Goal: Task Accomplishment & Management: Manage account settings

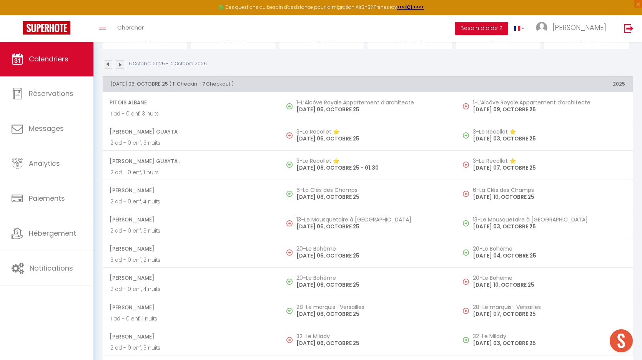
scroll to position [72, 0]
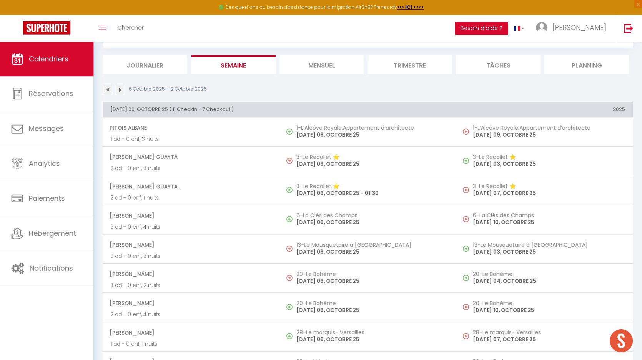
click at [120, 92] on img at bounding box center [120, 90] width 8 height 8
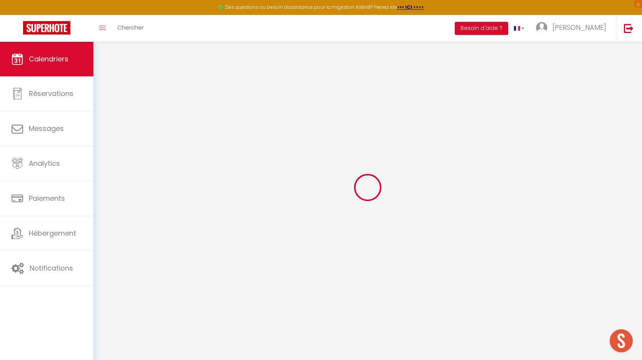
scroll to position [42, 0]
select select "0"
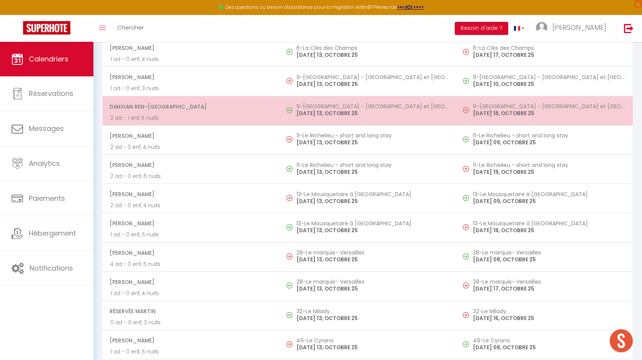
scroll to position [153, 0]
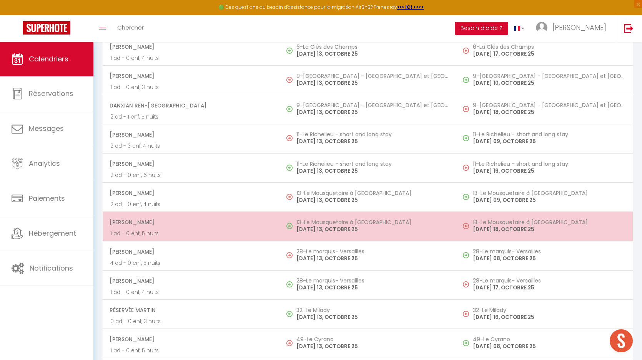
click at [298, 229] on p "MONDAY 13, OCTOBRE 25" at bounding box center [372, 230] width 152 height 8
select select "KO"
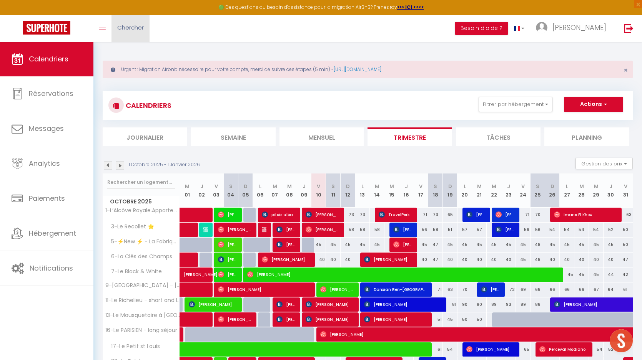
click at [125, 25] on span "Chercher" at bounding box center [130, 27] width 27 height 8
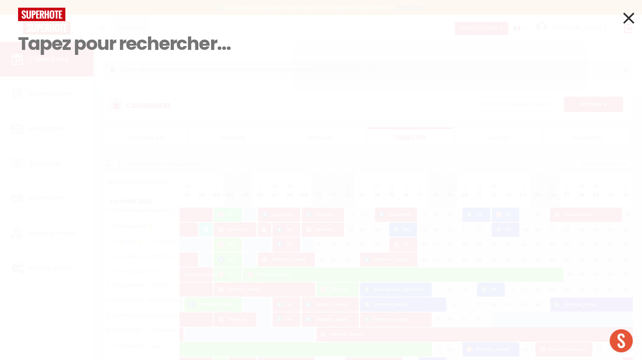
type input "3"
click at [129, 43] on input at bounding box center [321, 43] width 606 height 45
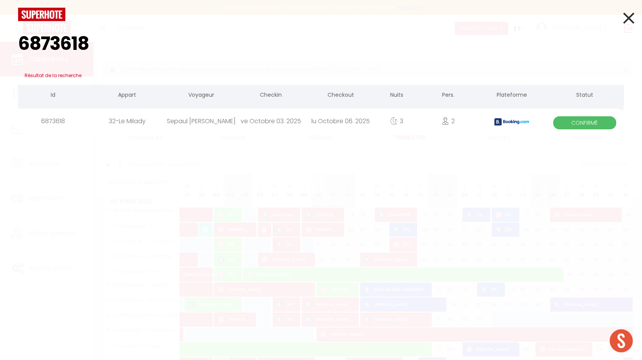
type input "6873618"
click at [207, 123] on div "Sepaul [PERSON_NAME]" at bounding box center [201, 121] width 70 height 25
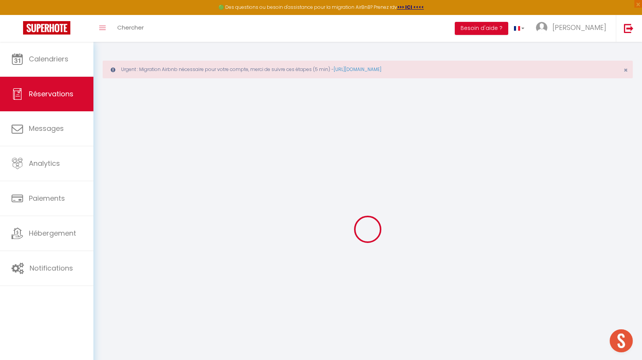
select select
checkbox input "true"
select select
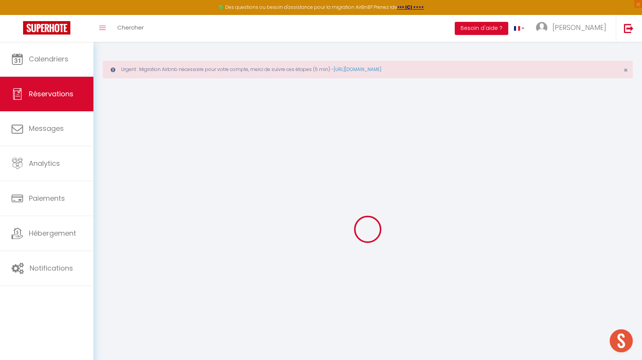
checkbox input "true"
select select
checkbox input "true"
type textarea "** THIS RESERVATION HAS BEEN PRE-PAID ** BOOKING NOTE : Payment charge is EUR 4…"
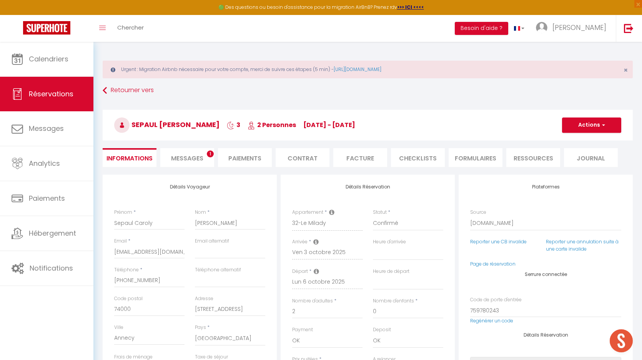
type input "60"
type input "19.5"
select select
checkbox input "true"
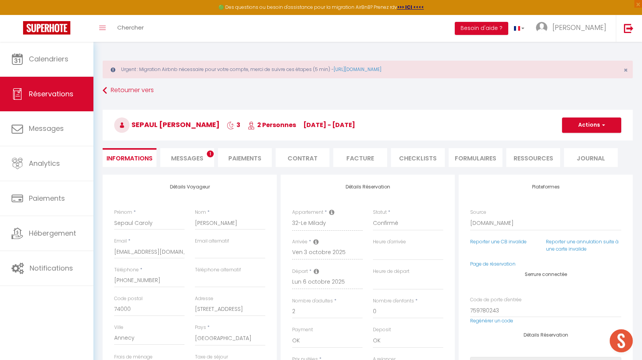
select select
click at [143, 251] on input "[EMAIL_ADDRESS][DOMAIN_NAME]" at bounding box center [149, 252] width 70 height 14
